Goal: Information Seeking & Learning: Find specific fact

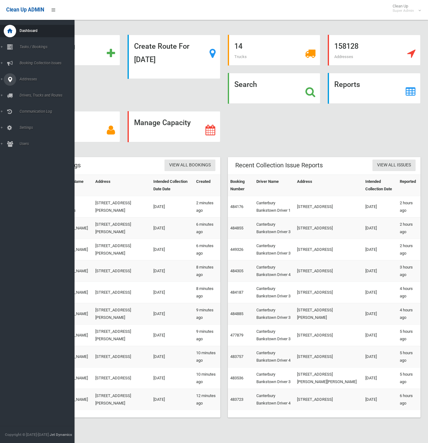
click at [9, 81] on icon at bounding box center [10, 79] width 6 height 12
click at [27, 87] on link "All Addresses" at bounding box center [37, 90] width 74 height 9
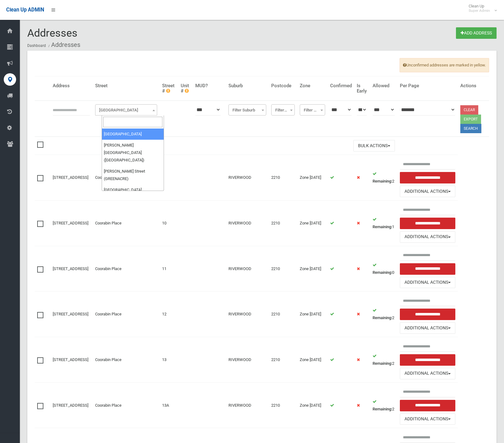
click at [121, 110] on span "Filter Street" at bounding box center [126, 110] width 59 height 9
click at [123, 119] on input "search" at bounding box center [132, 122] width 59 height 11
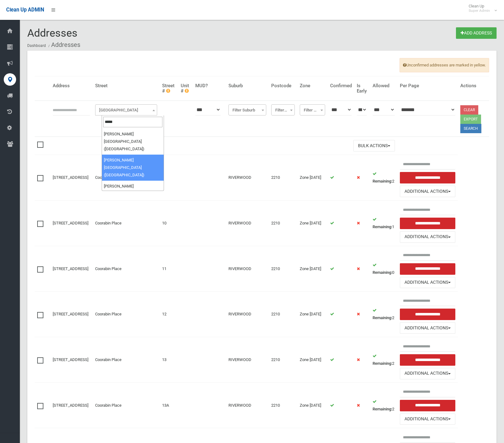
type input "*****"
select select "****"
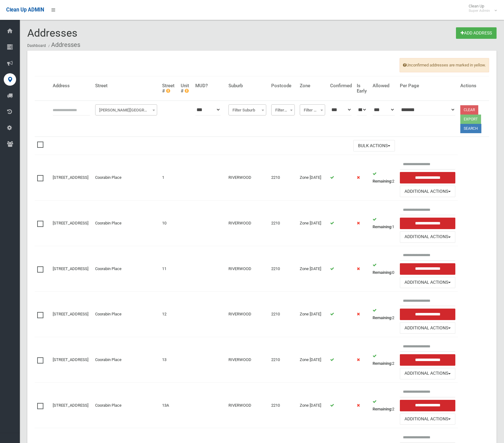
click at [59, 110] on input "text" at bounding box center [72, 109] width 38 height 11
type input "**"
click at [479, 131] on button "Search" at bounding box center [471, 128] width 21 height 9
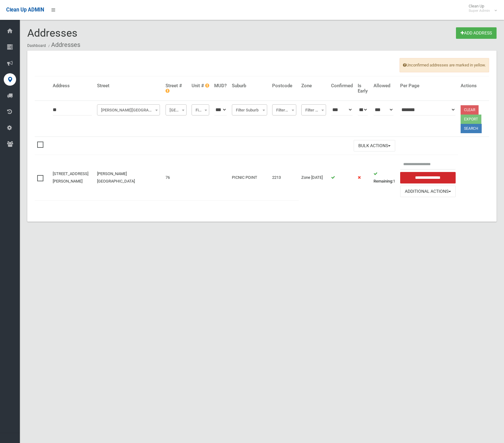
click at [132, 272] on div "Addresses Add Address Dashboard Addresses Unconfirmed addresses are marked in y…" at bounding box center [252, 228] width 504 height 443
click at [449, 197] on td "**********" at bounding box center [428, 177] width 60 height 45
click at [450, 193] on button "Additional Actions" at bounding box center [428, 190] width 56 height 11
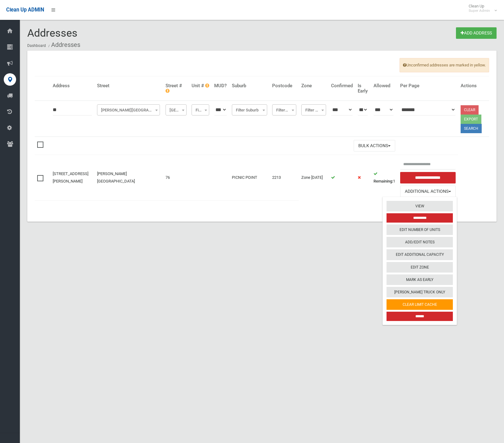
click at [286, 305] on div "Addresses Add Address Dashboard Addresses Unconfirmed addresses are marked in y…" at bounding box center [252, 228] width 504 height 443
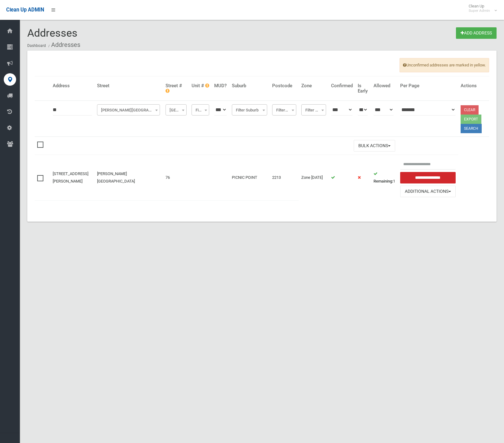
drag, startPoint x: 269, startPoint y: 395, endPoint x: 260, endPoint y: 375, distance: 22.3
click at [269, 396] on div "Addresses Add Address Dashboard Addresses Unconfirmed addresses are marked in y…" at bounding box center [252, 228] width 504 height 443
click at [440, 299] on div "Addresses Add Address Dashboard Addresses Unconfirmed addresses are marked in y…" at bounding box center [252, 228] width 504 height 443
click at [259, 296] on div "Addresses Add Address Dashboard Addresses Unconfirmed addresses are marked in y…" at bounding box center [252, 228] width 504 height 443
click at [70, 174] on link "[STREET_ADDRESS][PERSON_NAME]" at bounding box center [71, 177] width 36 height 12
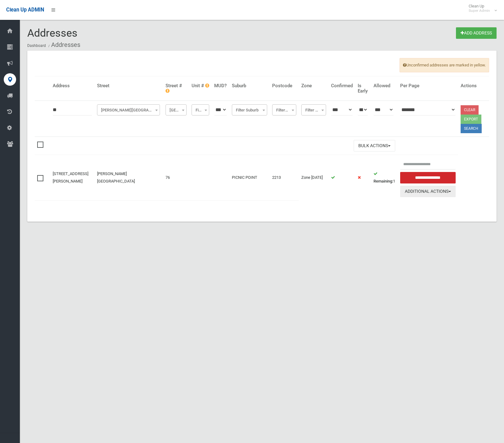
drag, startPoint x: 457, startPoint y: 190, endPoint x: 460, endPoint y: 190, distance: 3.2
click at [456, 190] on button "Additional Actions" at bounding box center [428, 190] width 56 height 11
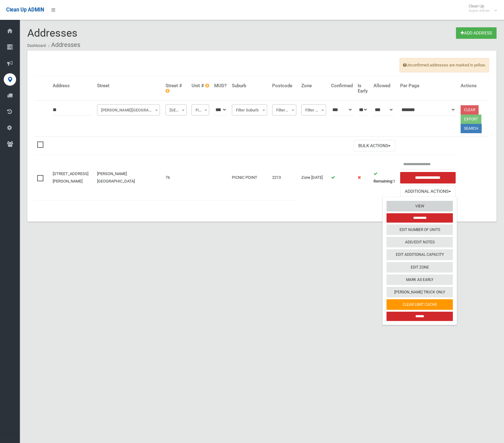
click at [445, 203] on link "View" at bounding box center [420, 206] width 66 height 11
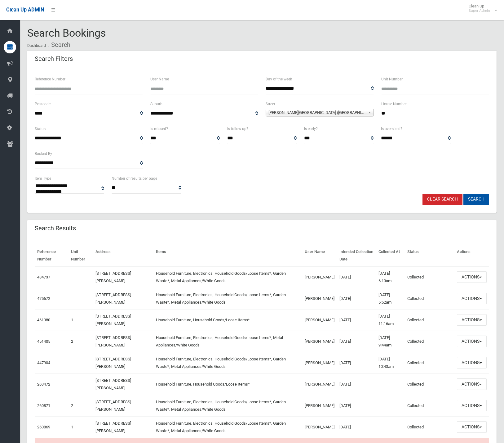
select select
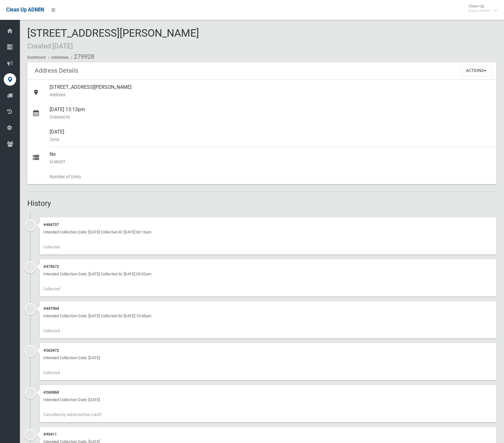
click at [254, 38] on div "[STREET_ADDRESS][PERSON_NAME] Created [DATE] Dashboard Addresses 279928" at bounding box center [262, 44] width 470 height 35
click at [199, 29] on span "[STREET_ADDRESS][PERSON_NAME] Created [DATE]" at bounding box center [113, 39] width 172 height 24
